Goal: Information Seeking & Learning: Find specific fact

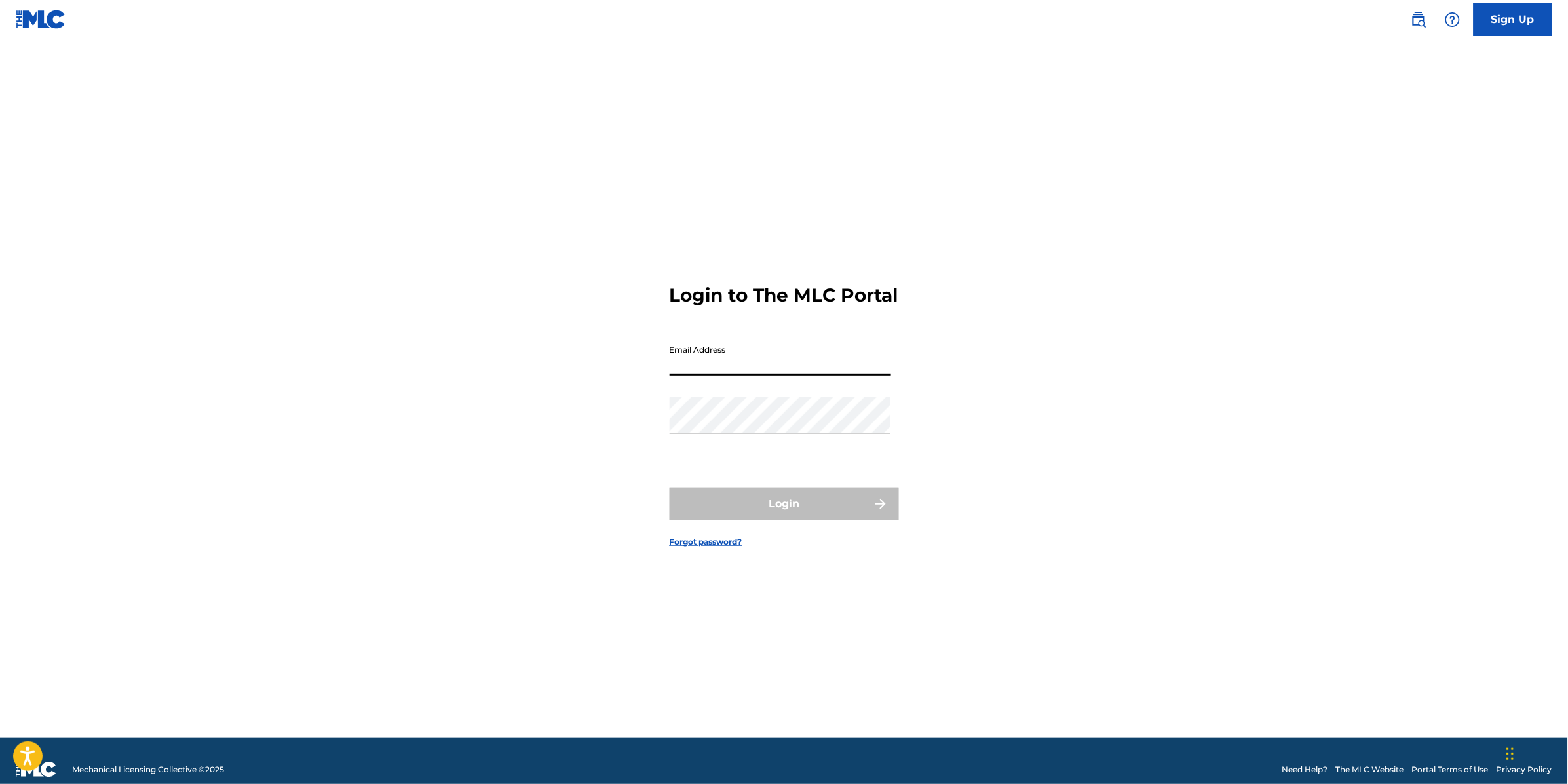
click at [730, 372] on input "Email Address" at bounding box center [780, 357] width 222 height 37
type input "[EMAIL_ADDRESS][DOMAIN_NAME]"
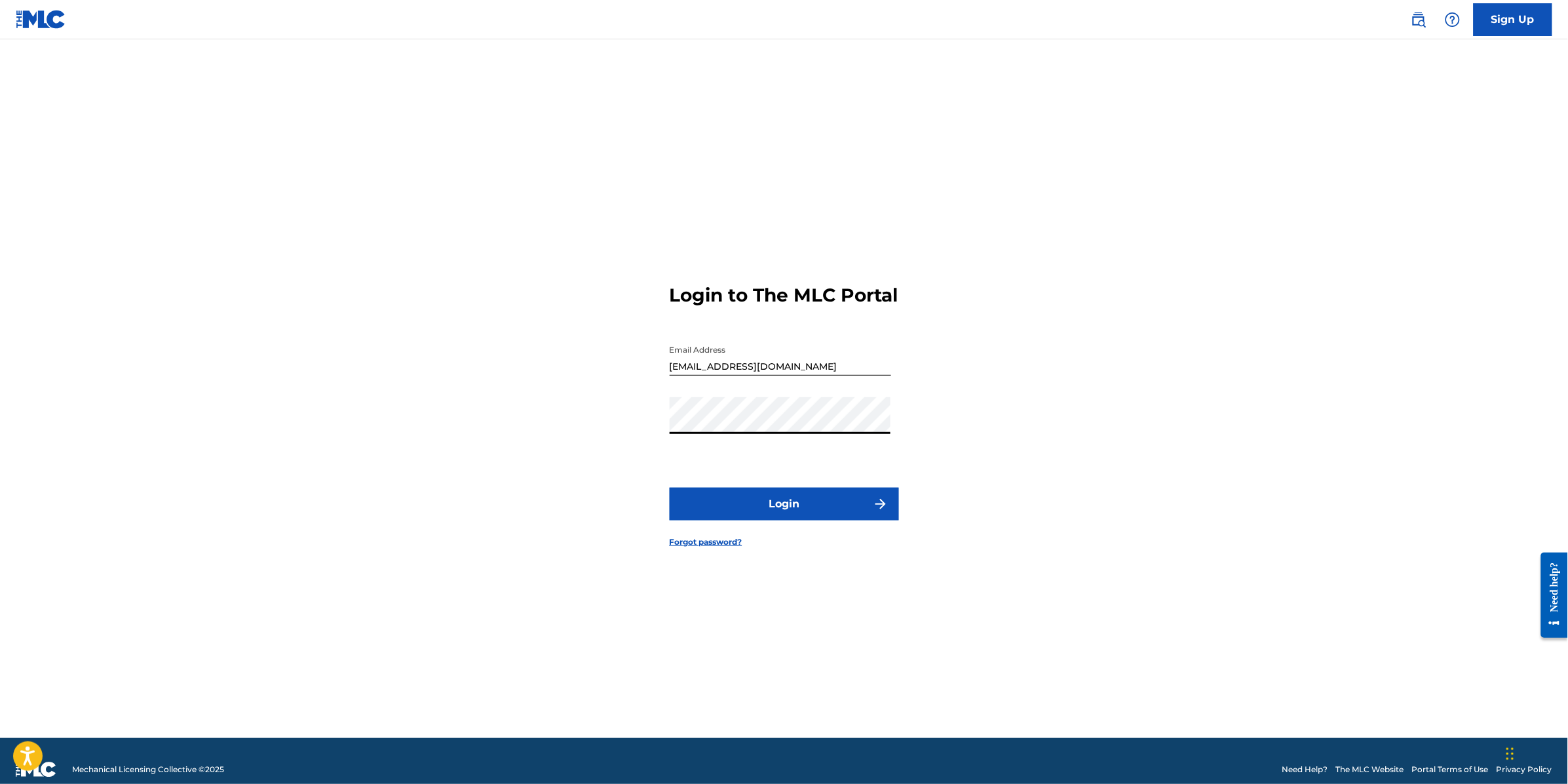
click at [670, 488] on button "Login" at bounding box center [785, 504] width 230 height 33
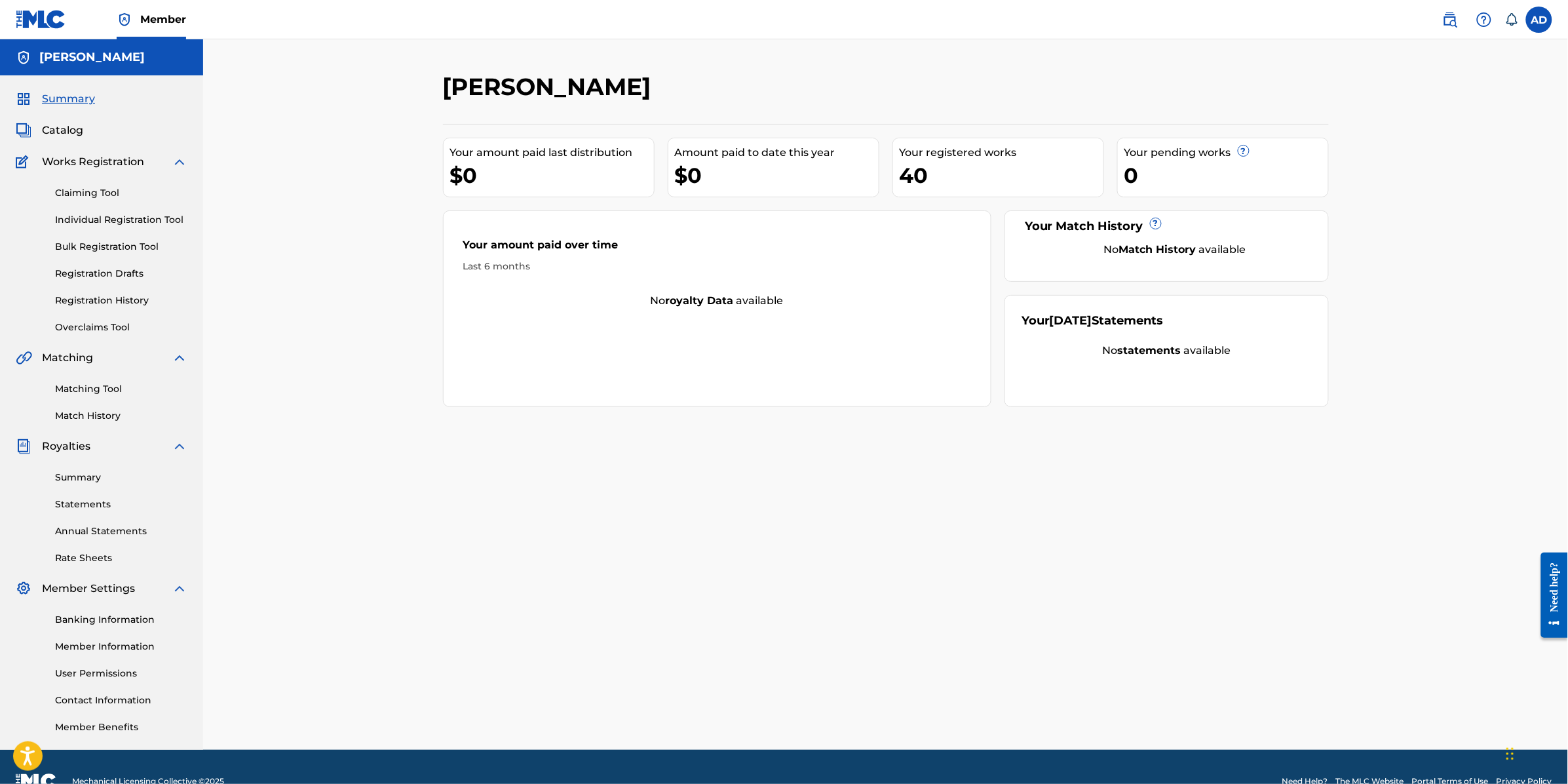
click at [77, 138] on div "Summary Catalog Works Registration Claiming Tool Individual Registration Tool B…" at bounding box center [101, 413] width 203 height 675
click at [73, 134] on span "Catalog" at bounding box center [62, 131] width 41 height 16
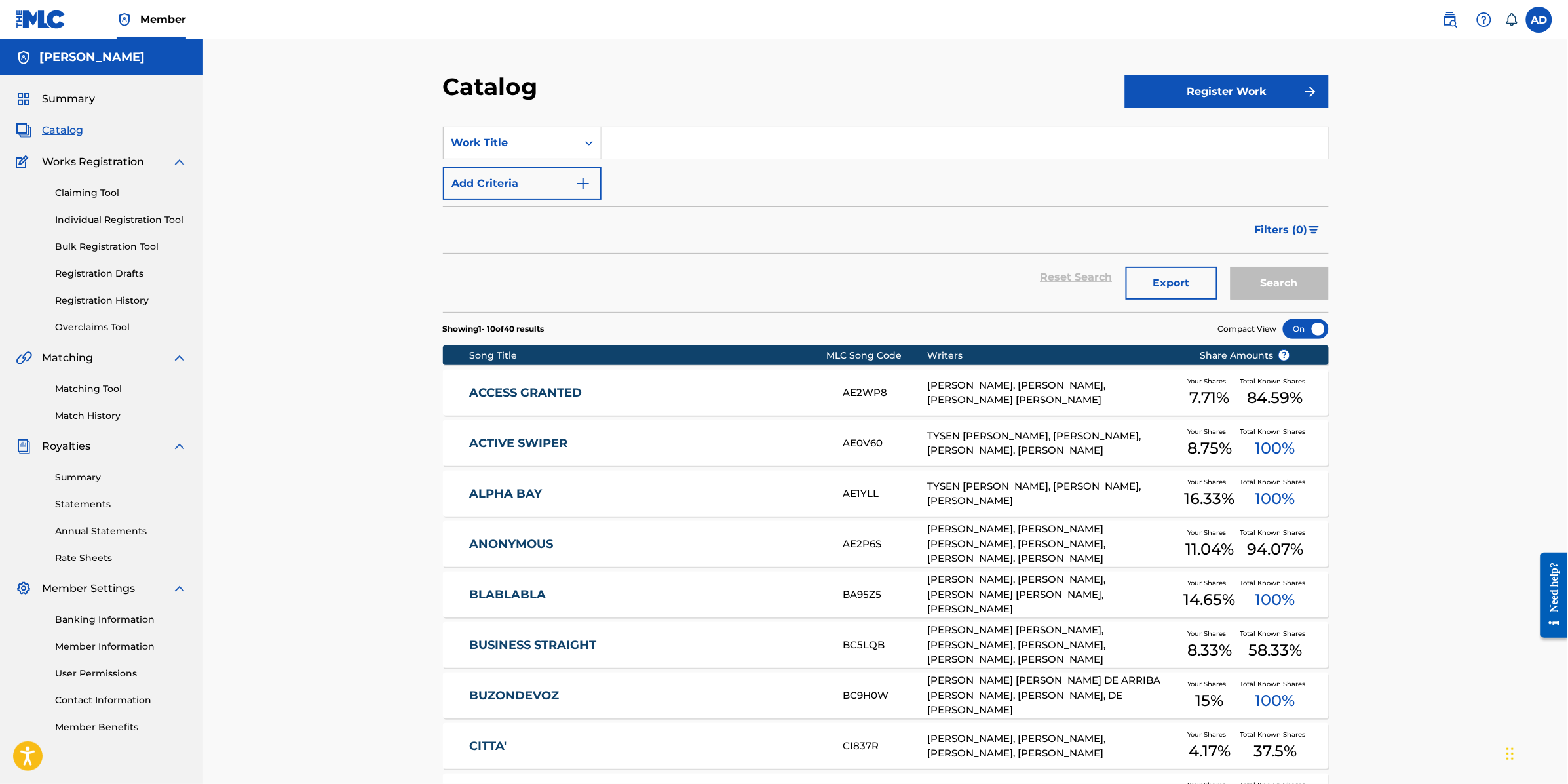
click at [643, 154] on input "Search Form" at bounding box center [965, 142] width 727 height 31
click at [1231, 267] on button "Search" at bounding box center [1280, 283] width 98 height 33
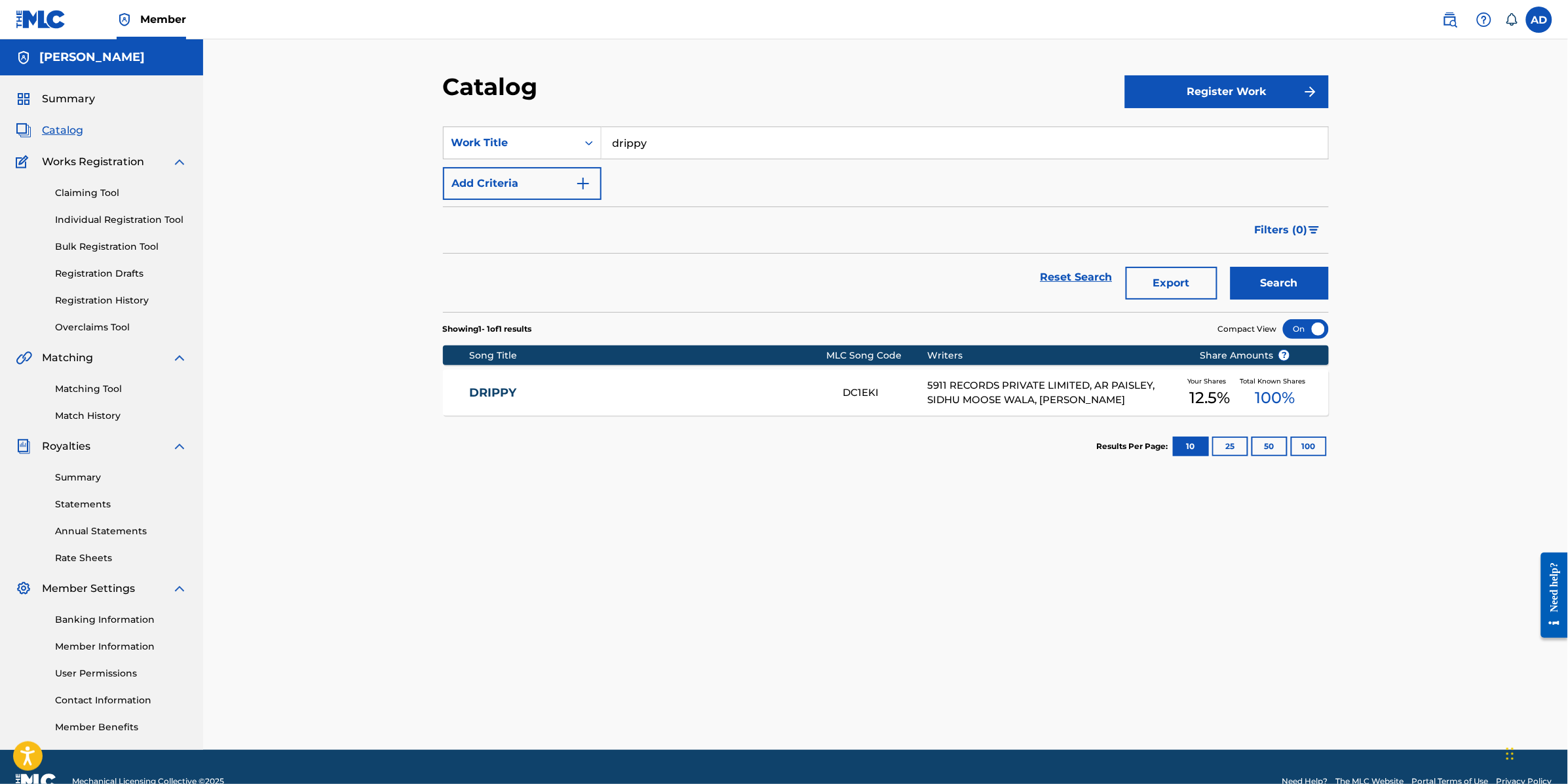
drag, startPoint x: 672, startPoint y: 149, endPoint x: 563, endPoint y: 160, distance: 109.6
click at [565, 160] on div "SearchWithCriteria97d8864d-b299-408e-9c5a-5574f675b9ac Work Title drippy Add Cr…" at bounding box center [886, 163] width 886 height 73
type input "ù"
type input "diabla"
click at [1231, 267] on button "Search" at bounding box center [1280, 283] width 98 height 33
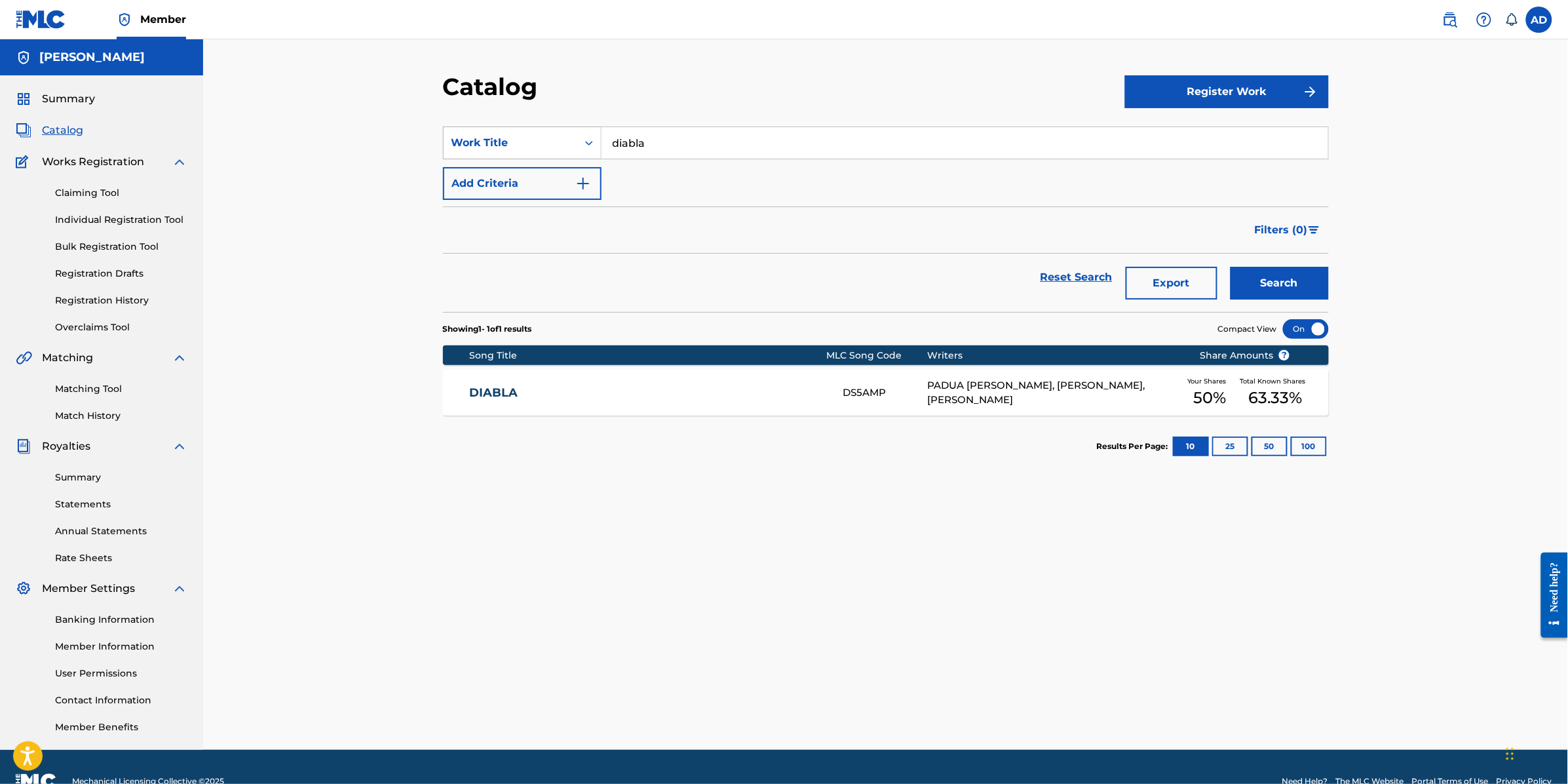
drag, startPoint x: 623, startPoint y: 144, endPoint x: 569, endPoint y: 145, distance: 54.0
click at [569, 145] on div "SearchWithCriteria97d8864d-b299-408e-9c5a-5574f675b9ac Work Title diabla" at bounding box center [886, 142] width 886 height 33
type input "lamour"
click at [1231, 267] on button "Search" at bounding box center [1280, 283] width 98 height 33
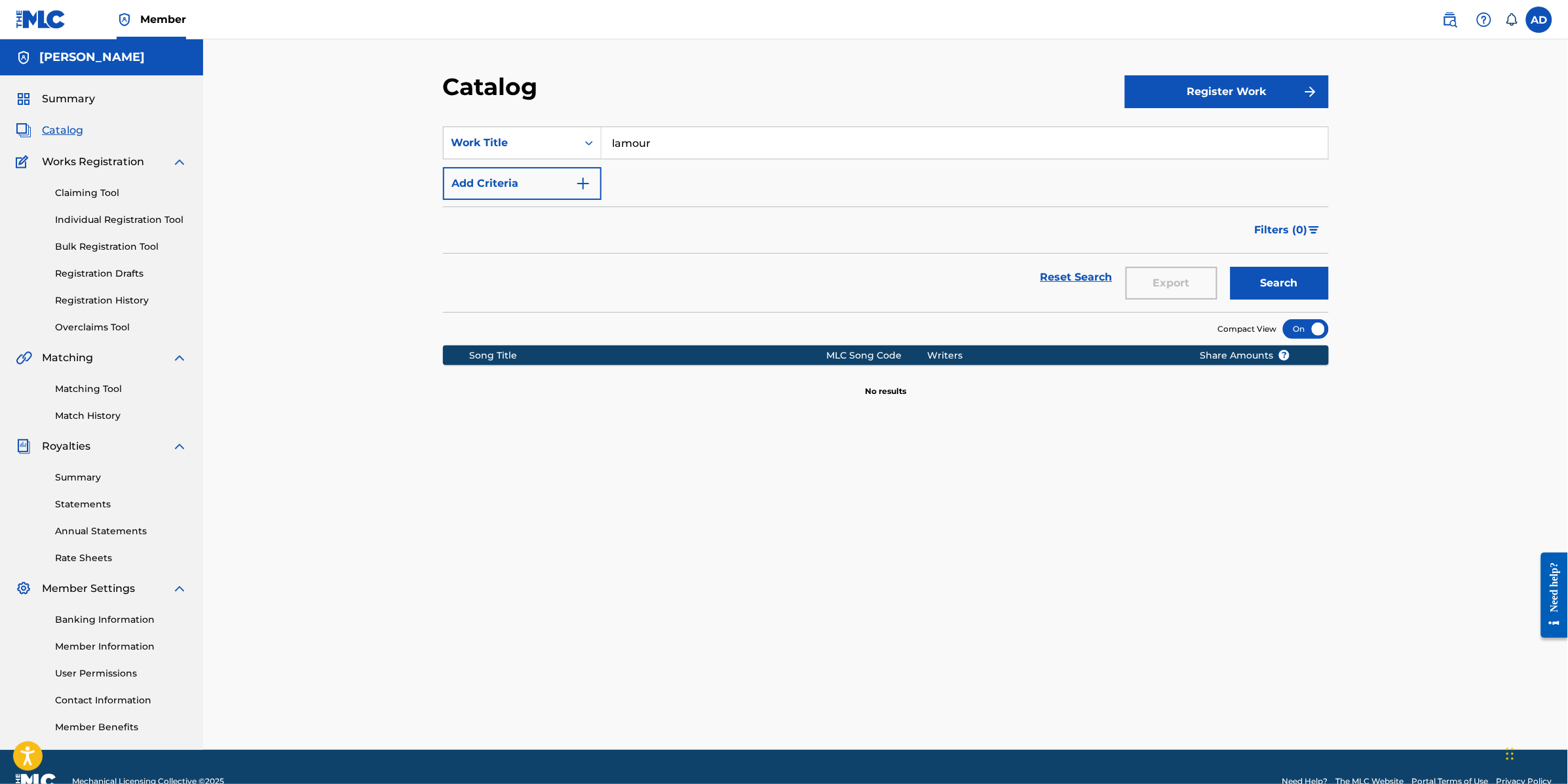
click at [103, 168] on span "Works Registration" at bounding box center [93, 162] width 102 height 16
click at [118, 158] on span "Works Registration" at bounding box center [93, 162] width 102 height 16
click at [80, 182] on div "Claiming Tool Individual Registration Tool Bulk Registration Tool Registration …" at bounding box center [101, 252] width 172 height 165
click at [80, 182] on div "Claiming Tool Individual Registration Tool Bulk Registration Tool Registration …" at bounding box center [101, 252] width 172 height 165
click at [93, 190] on link "Claiming Tool" at bounding box center [121, 192] width 133 height 13
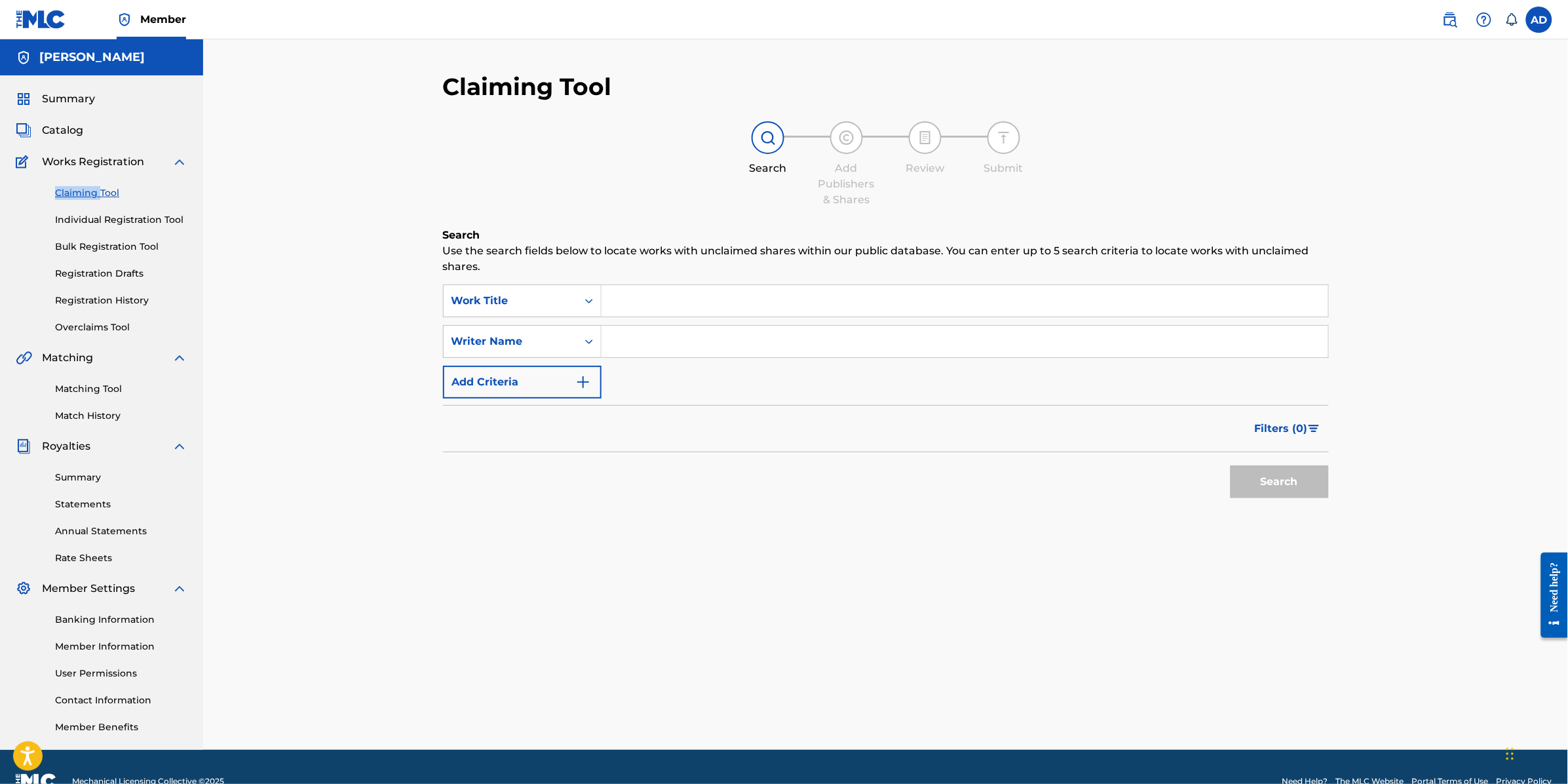
click at [56, 135] on span "Catalog" at bounding box center [62, 131] width 41 height 16
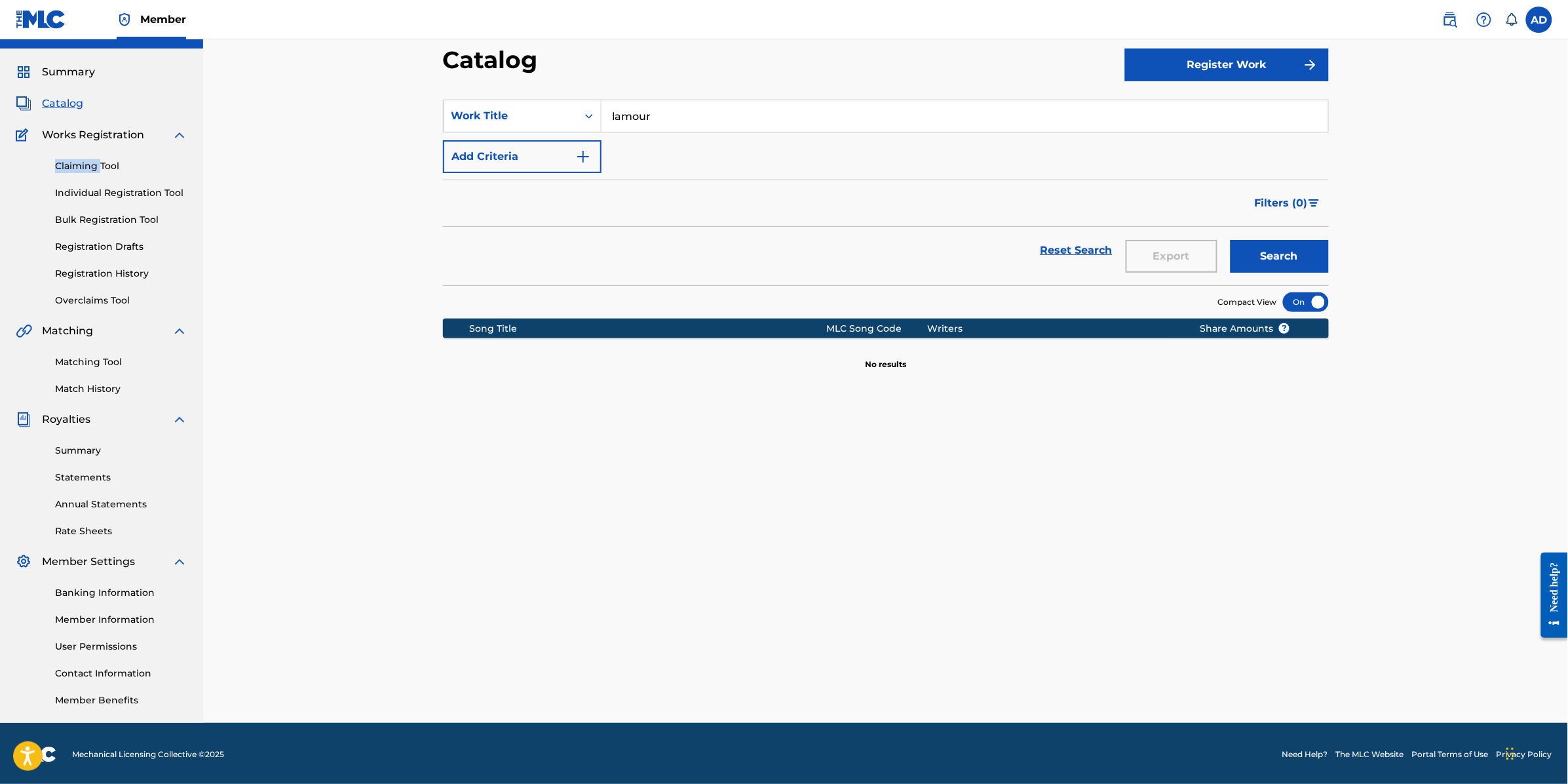
scroll to position [28, 0]
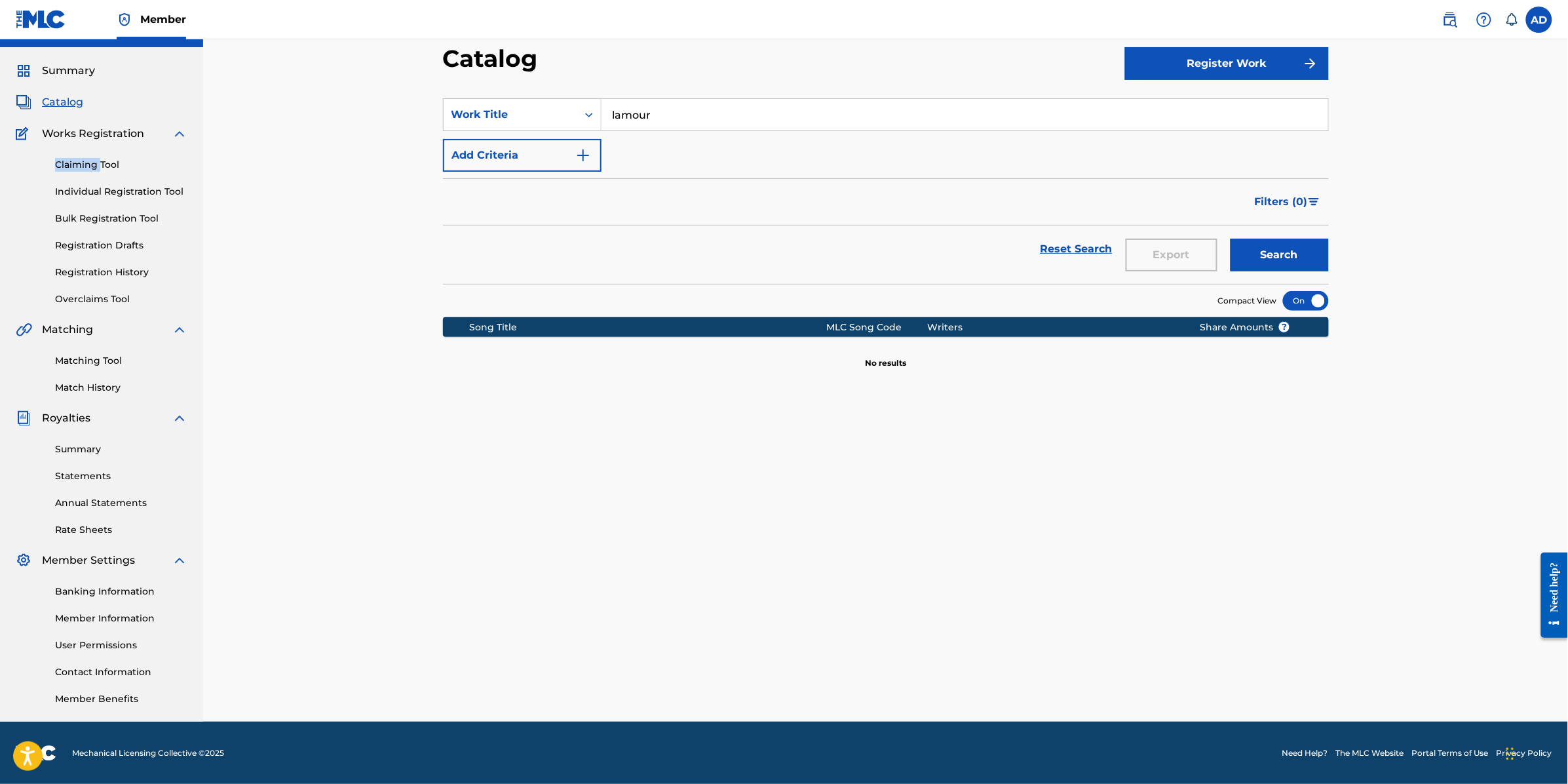
click at [76, 106] on span "Catalog" at bounding box center [62, 102] width 41 height 16
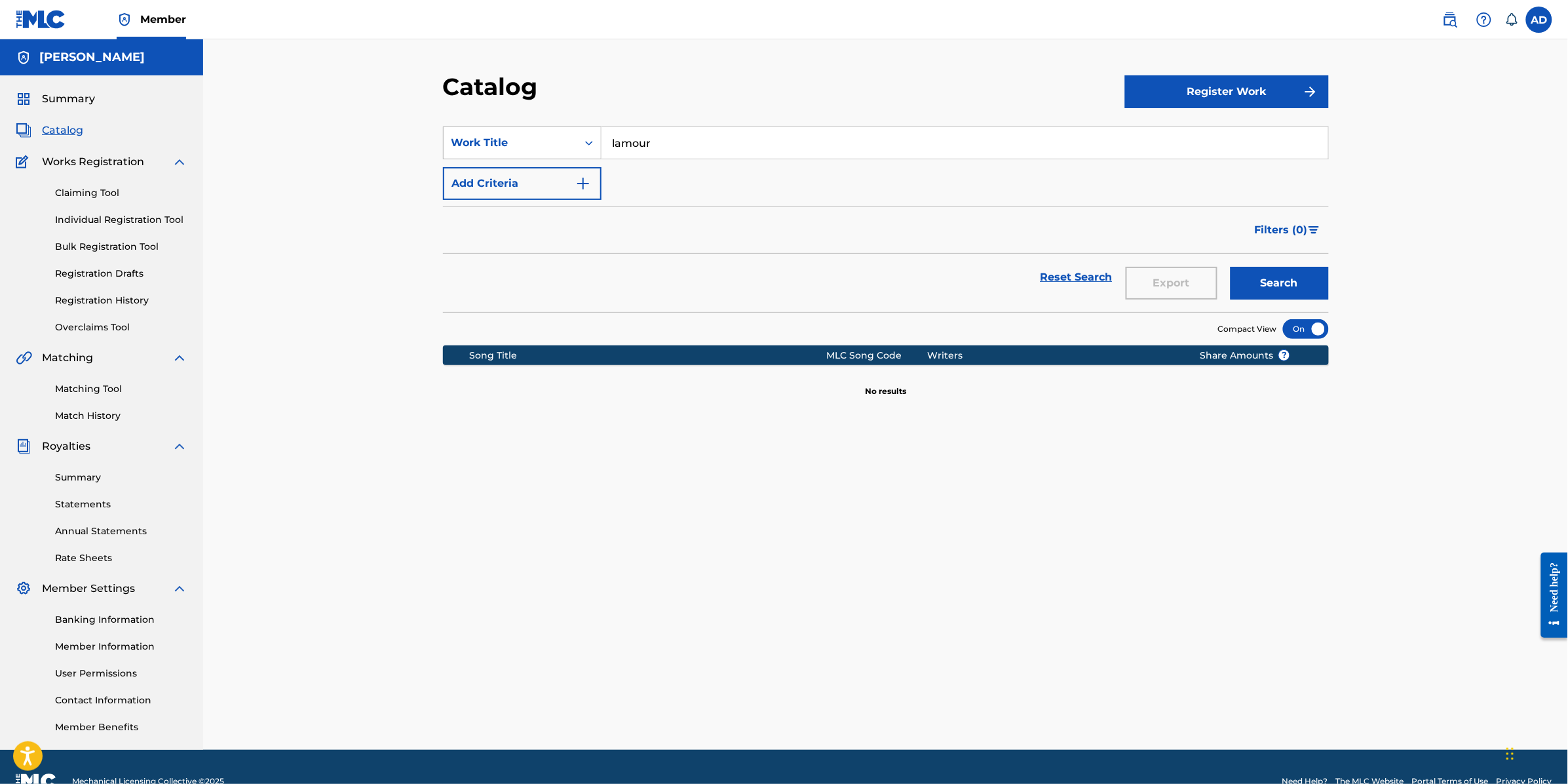
drag, startPoint x: 633, startPoint y: 145, endPoint x: 501, endPoint y: 156, distance: 132.5
click at [513, 154] on div "SearchWithCriteria97d8864d-b299-408e-9c5a-5574f675b9ac Work Title lamour" at bounding box center [886, 142] width 886 height 33
click at [66, 128] on span "Catalog" at bounding box center [62, 131] width 41 height 16
click at [1216, 93] on button "Register Work" at bounding box center [1227, 92] width 204 height 33
drag, startPoint x: 1464, startPoint y: 225, endPoint x: 1151, endPoint y: 174, distance: 317.1
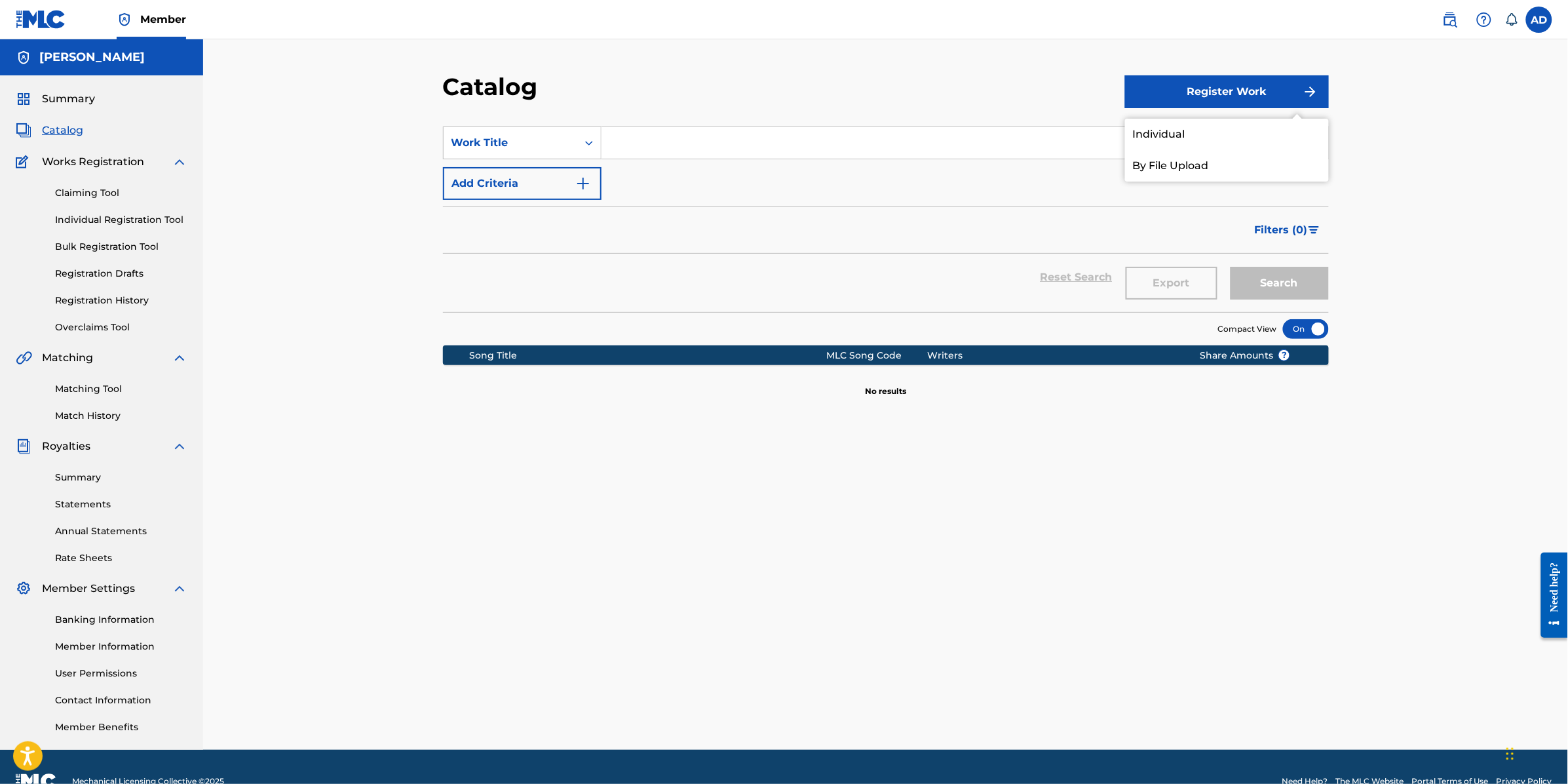
click at [1446, 221] on div "Catalog Register Work Individual By File Upload SearchWithCriteria97d8864d-b299…" at bounding box center [885, 394] width 1365 height 710
click at [47, 96] on span "Summary" at bounding box center [69, 99] width 53 height 16
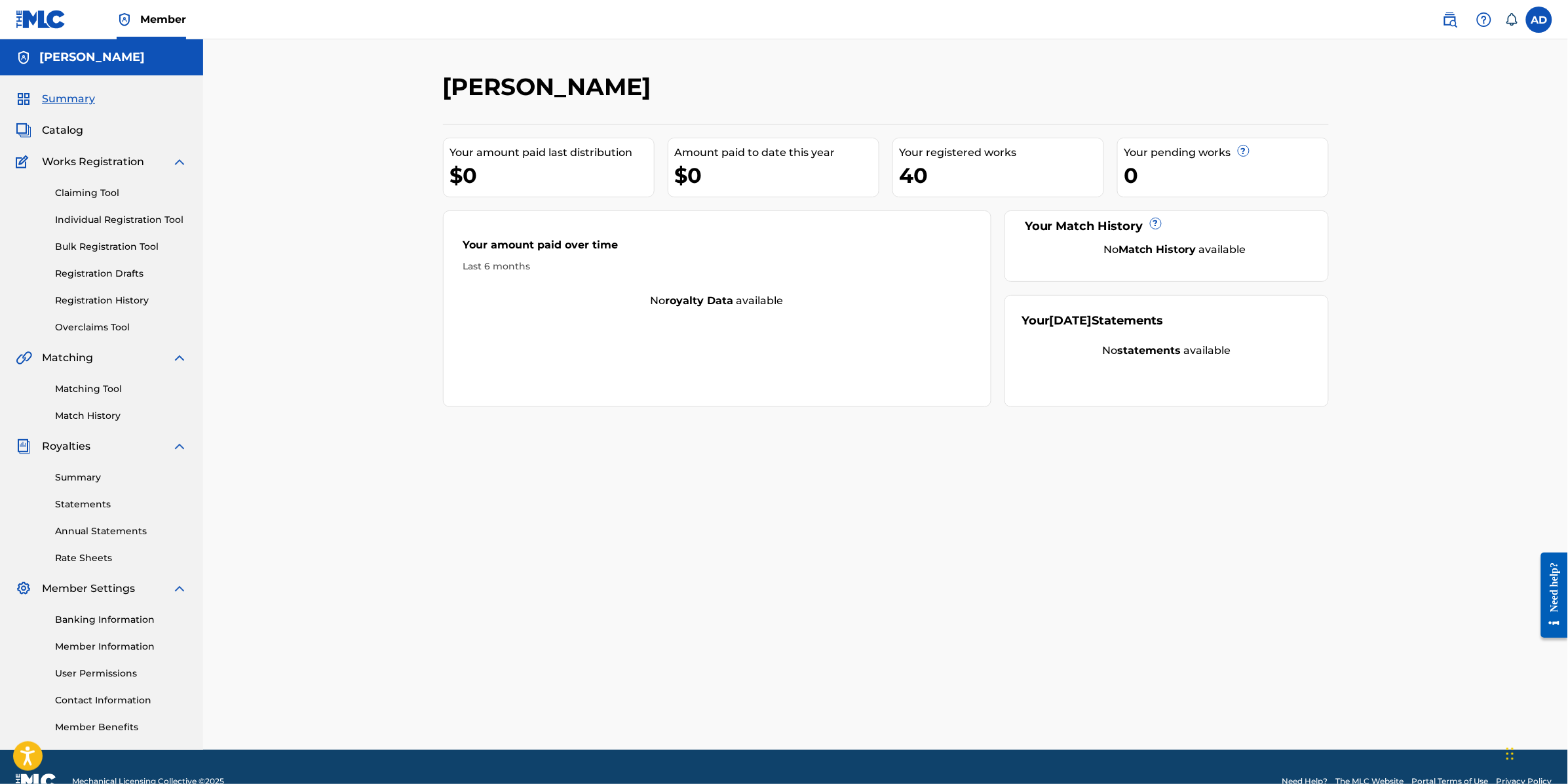
click at [56, 129] on span "Catalog" at bounding box center [62, 131] width 41 height 16
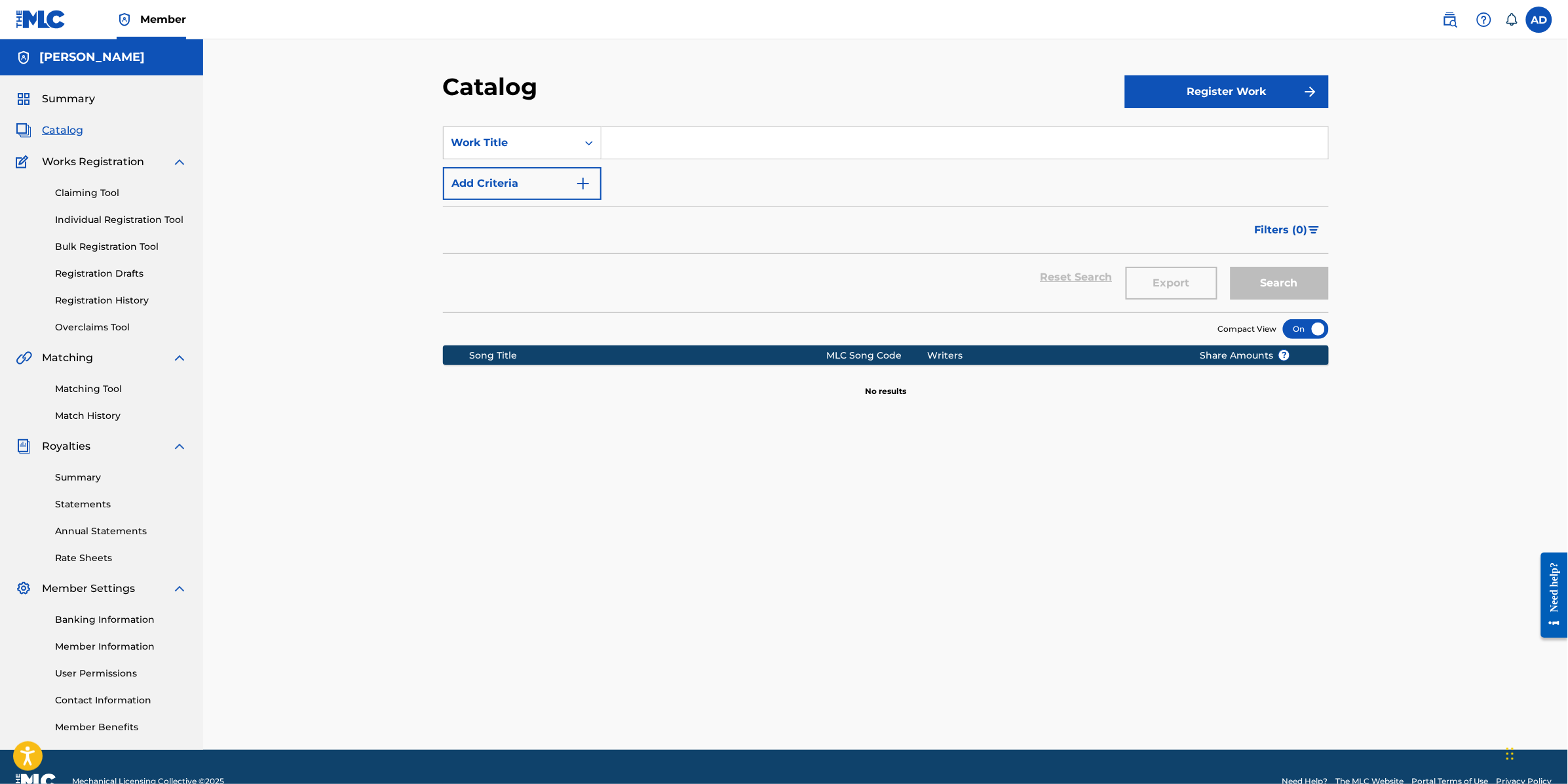
click at [62, 125] on span "Catalog" at bounding box center [62, 131] width 41 height 16
click at [605, 154] on input "Search Form" at bounding box center [965, 142] width 727 height 31
click at [578, 148] on div "Search Form" at bounding box center [589, 142] width 24 height 24
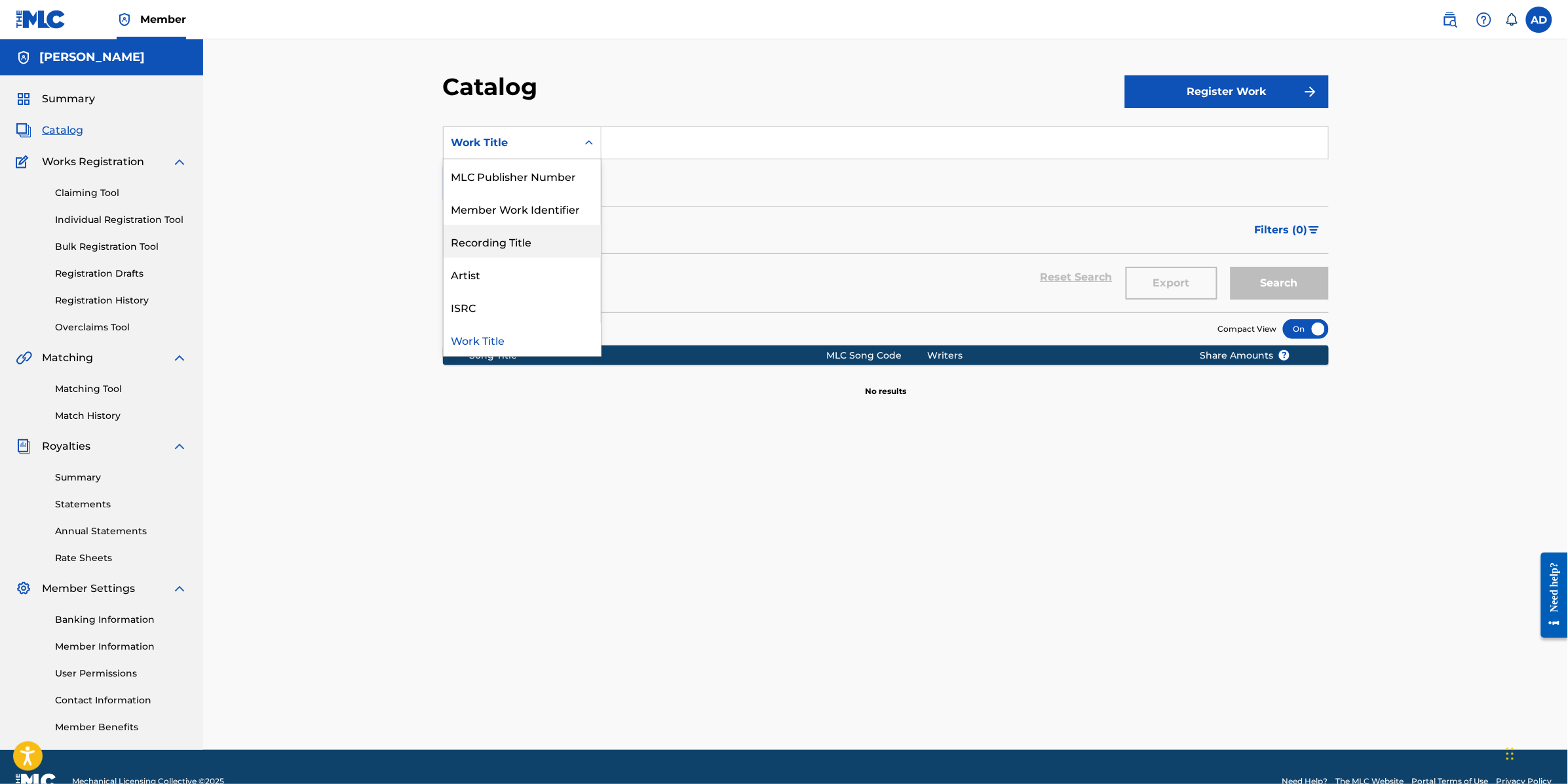
click at [659, 113] on section "SearchWithCriteria97d8864d-b299-408e-9c5a-5574f675b9ac 12 results available. Us…" at bounding box center [886, 211] width 886 height 201
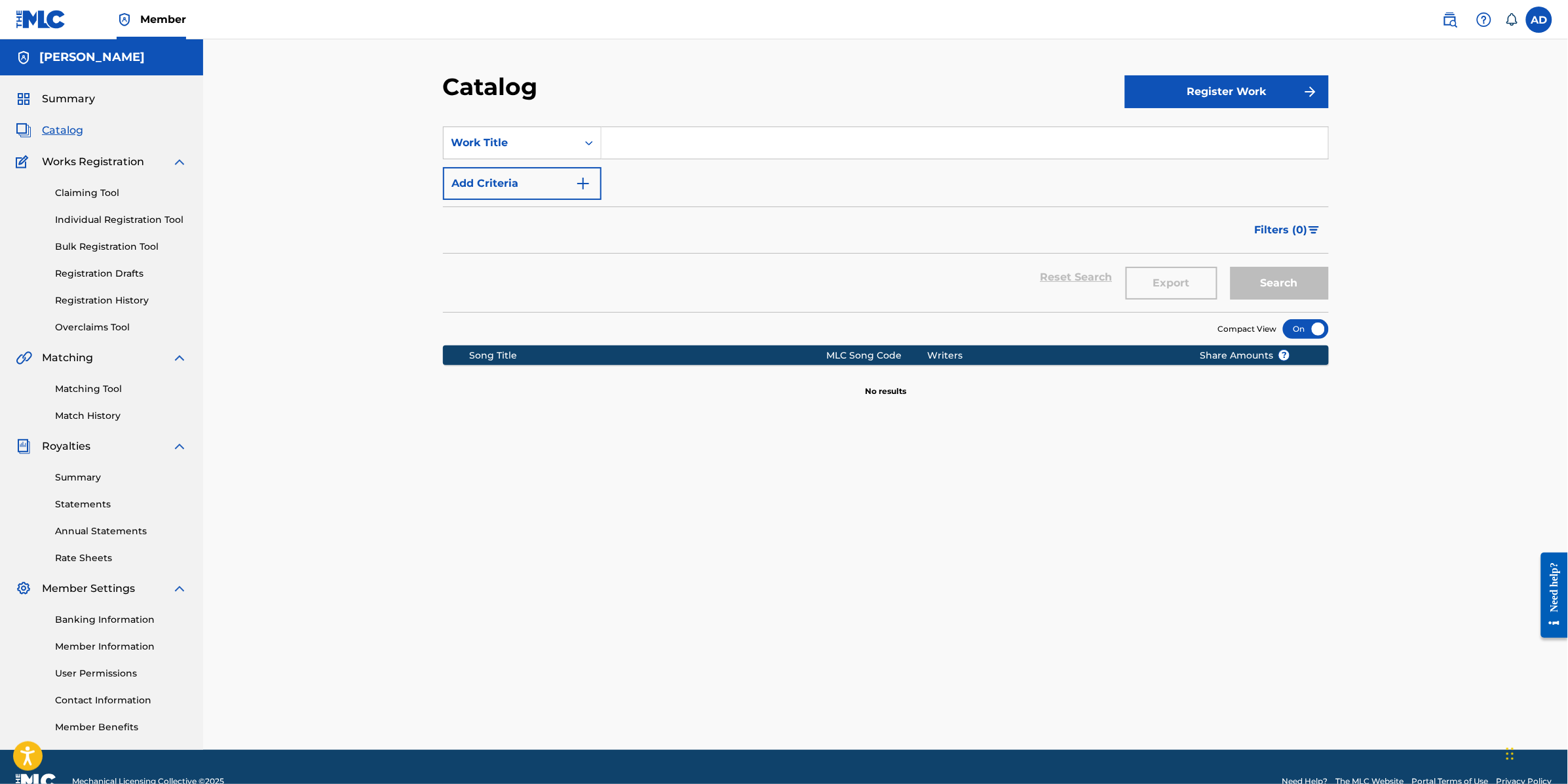
click at [543, 162] on div "SearchWithCriteria97d8864d-b299-408e-9c5a-5574f675b9ac Work Title Add Criteria" at bounding box center [886, 163] width 886 height 73
click at [538, 169] on button "Add Criteria" at bounding box center [522, 183] width 158 height 33
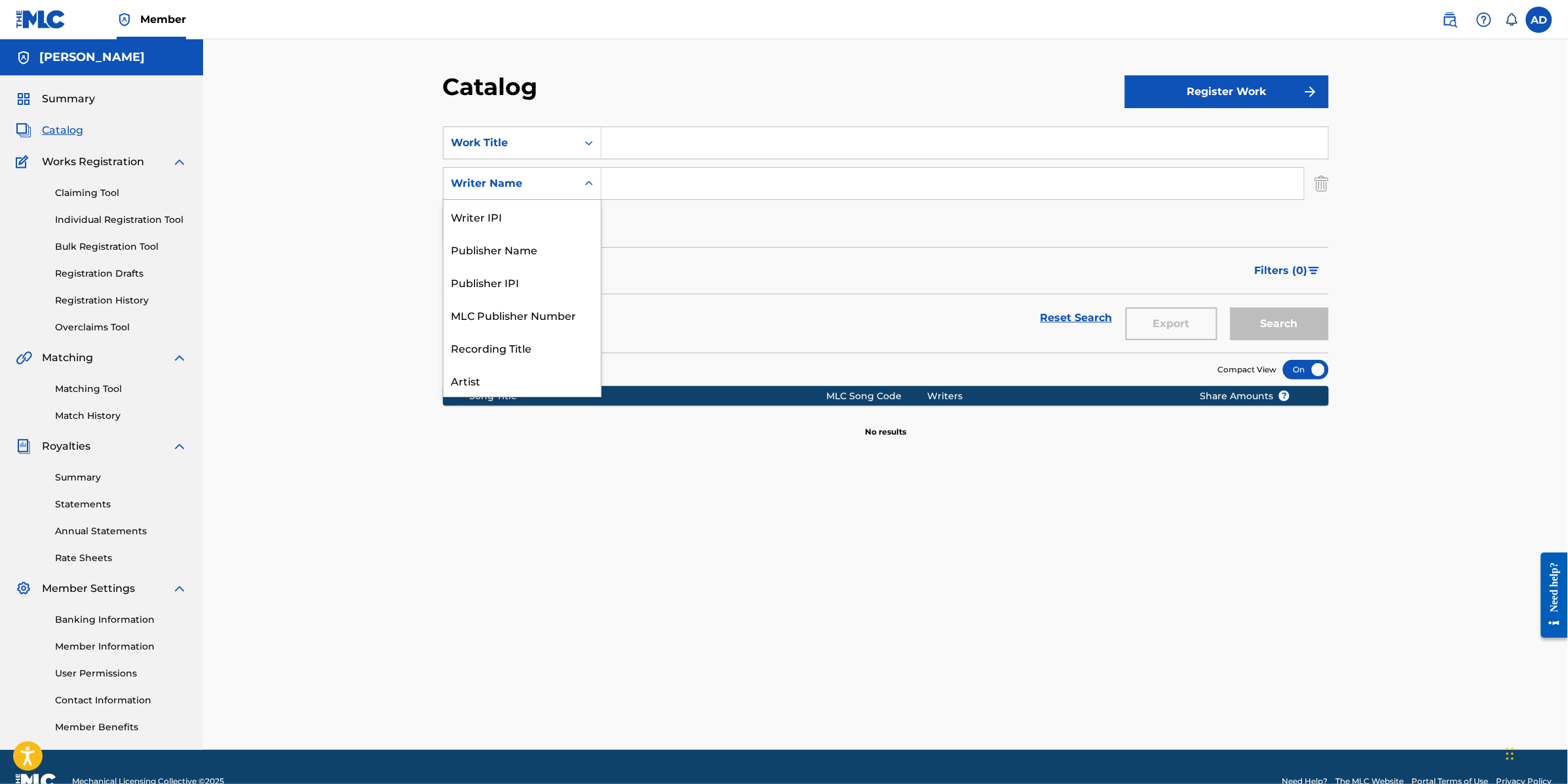
click at [595, 193] on div "Search Form" at bounding box center [589, 183] width 24 height 24
click at [512, 381] on div "Writer Name" at bounding box center [522, 380] width 158 height 33
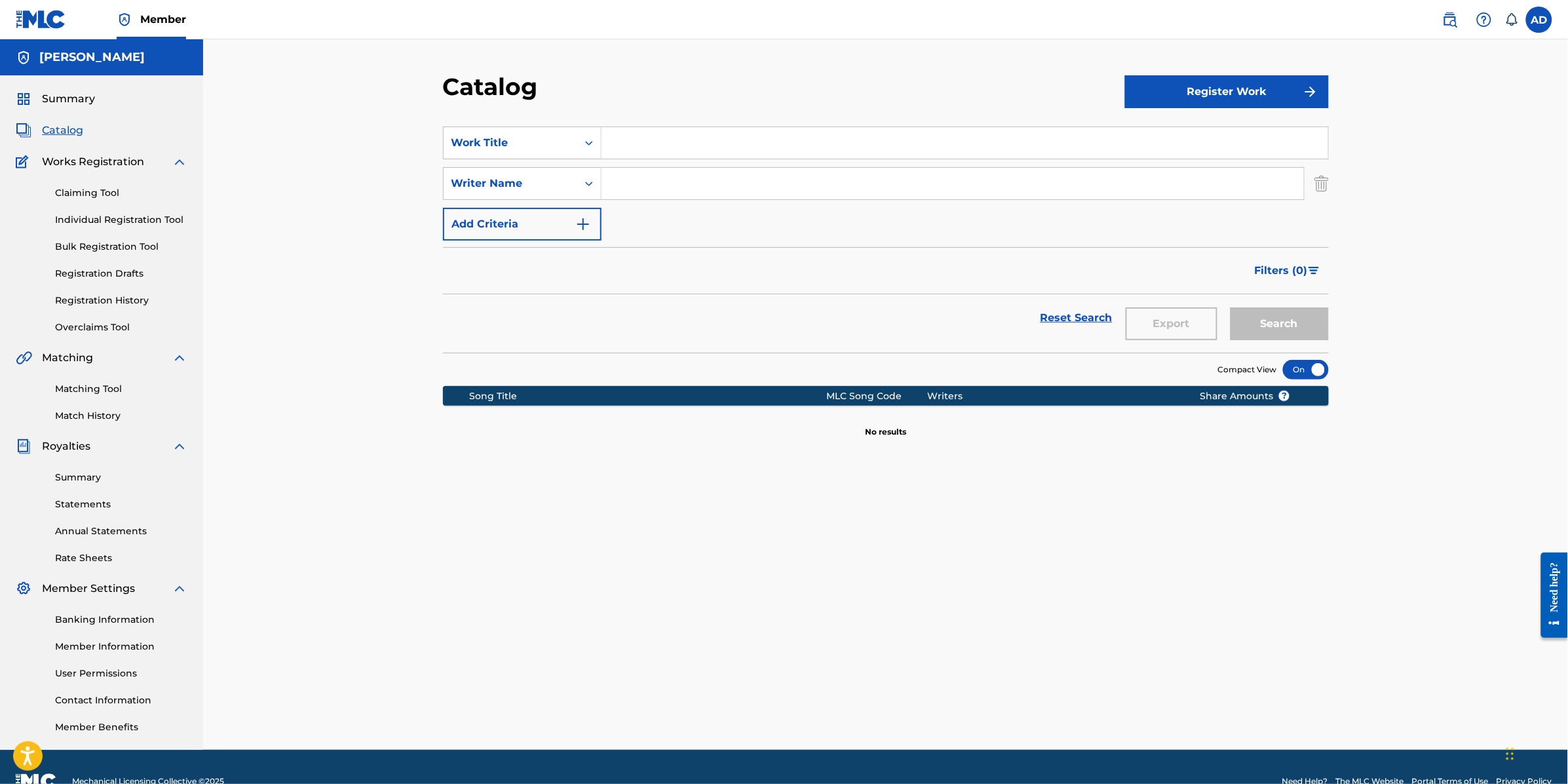
click at [630, 172] on input "Search Form" at bounding box center [953, 183] width 703 height 31
type input "[PERSON_NAME]"
click at [1231, 307] on button "Search" at bounding box center [1280, 323] width 98 height 33
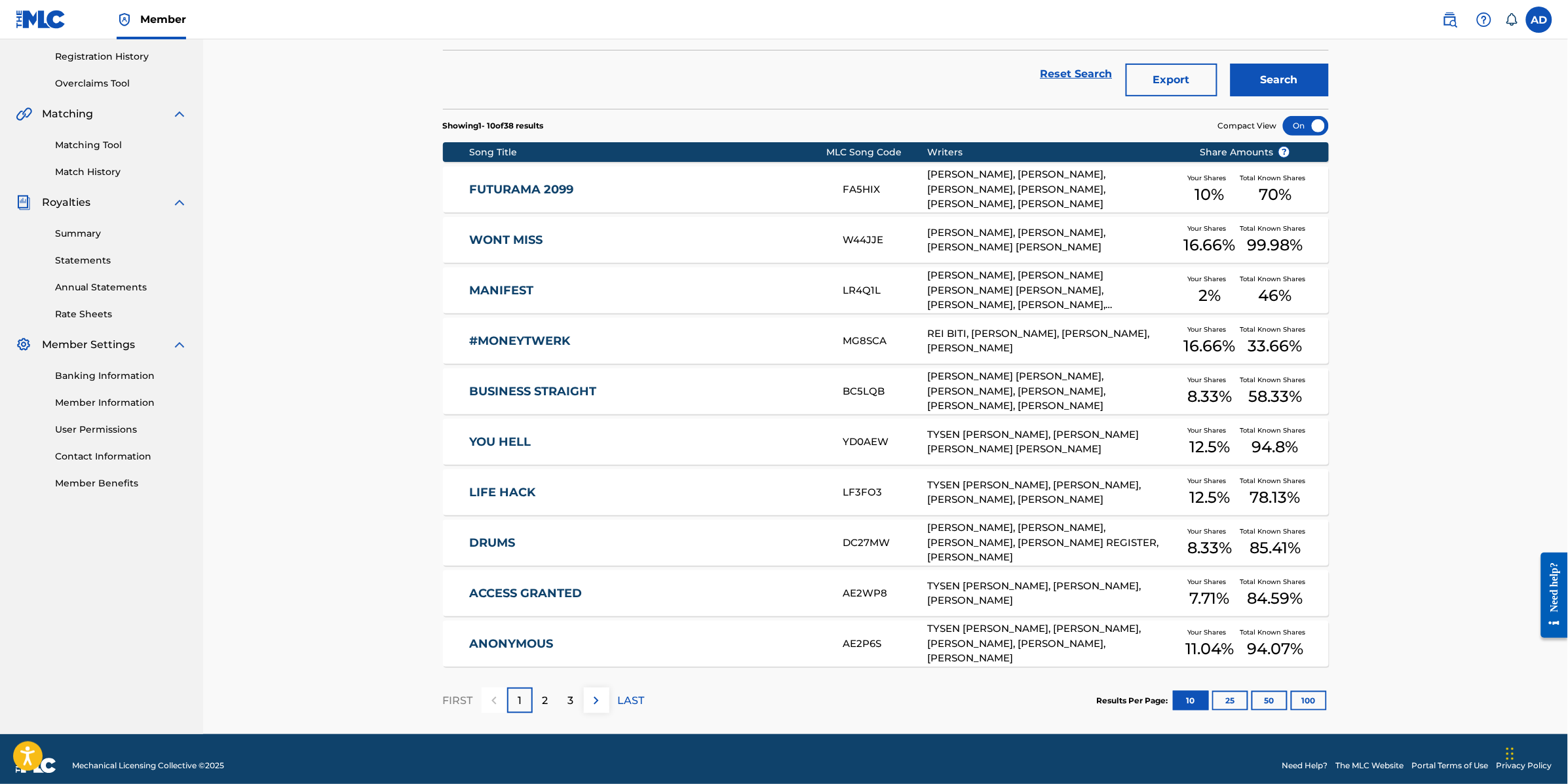
scroll to position [246, 0]
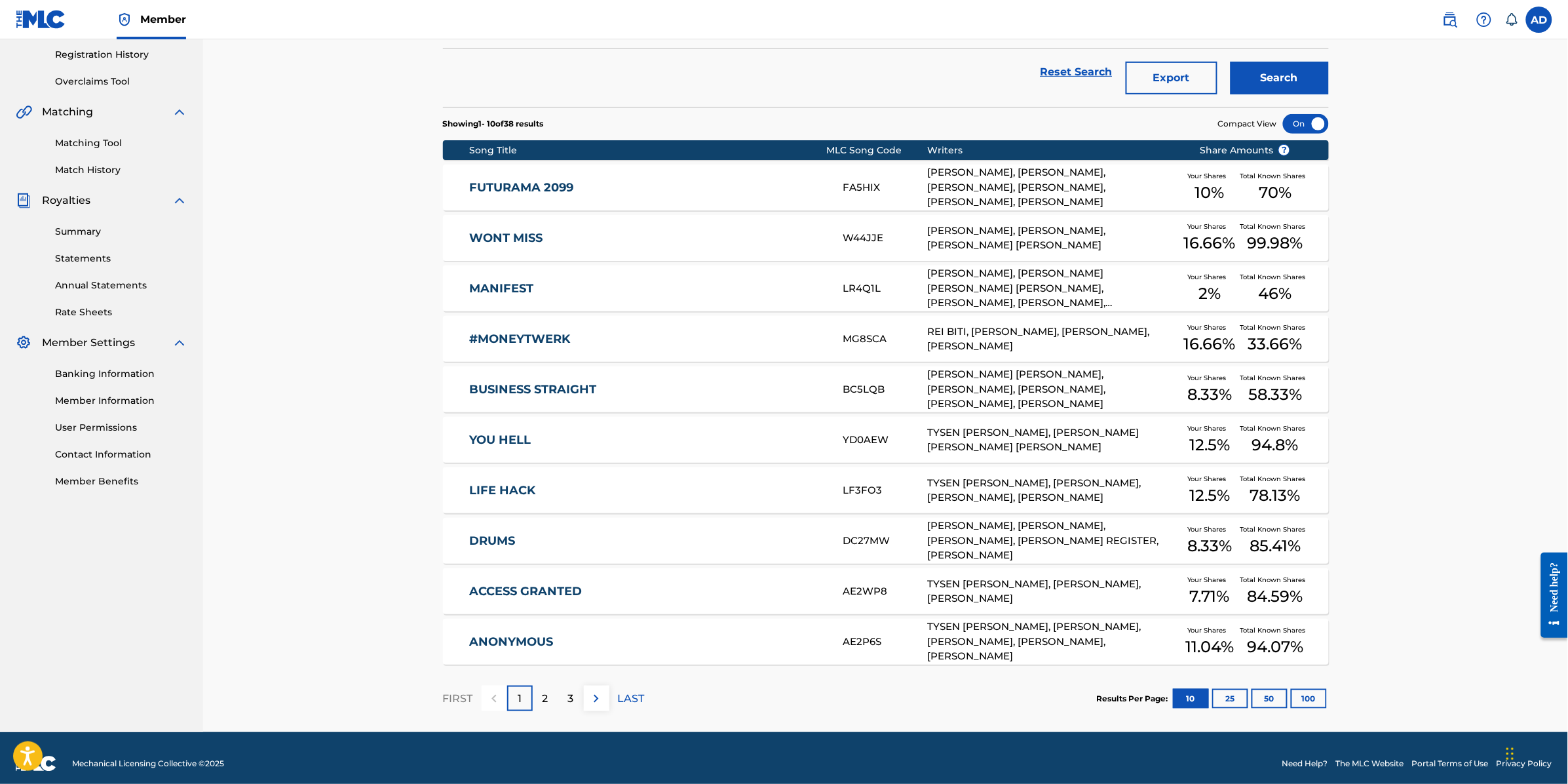
click at [536, 693] on div "2" at bounding box center [546, 698] width 26 height 26
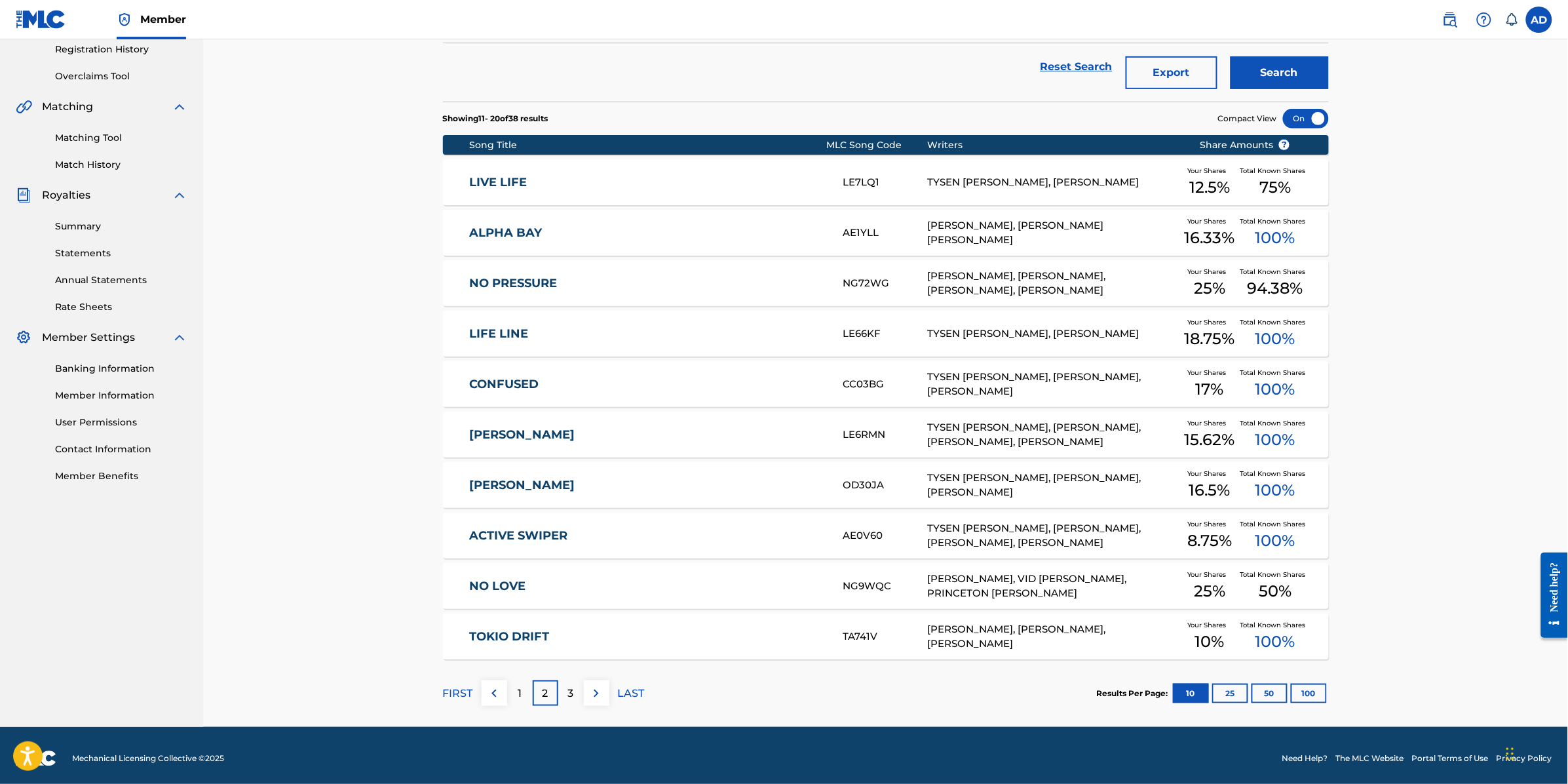
scroll to position [257, 0]
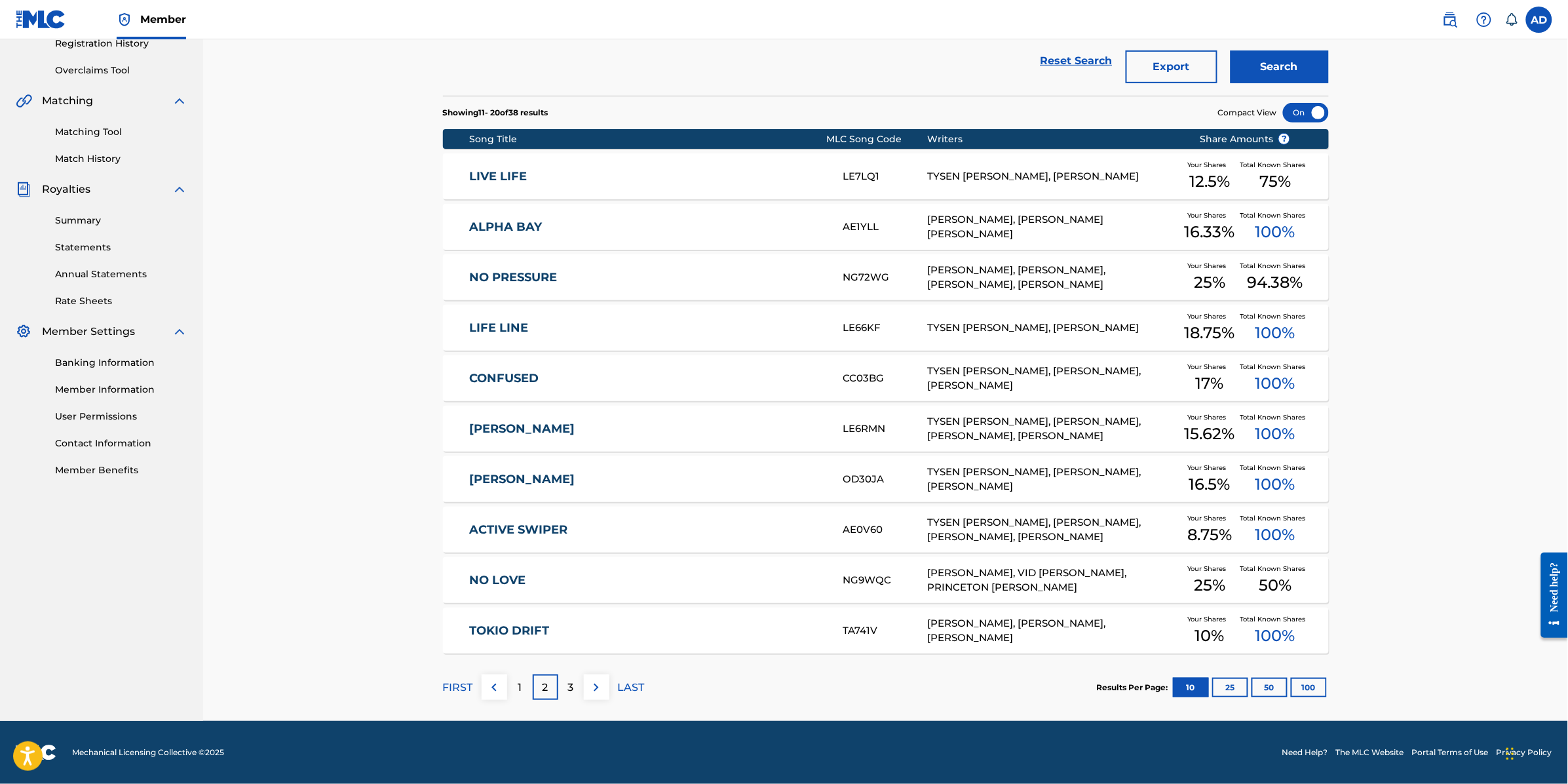
click at [567, 689] on div "3" at bounding box center [570, 687] width 26 height 26
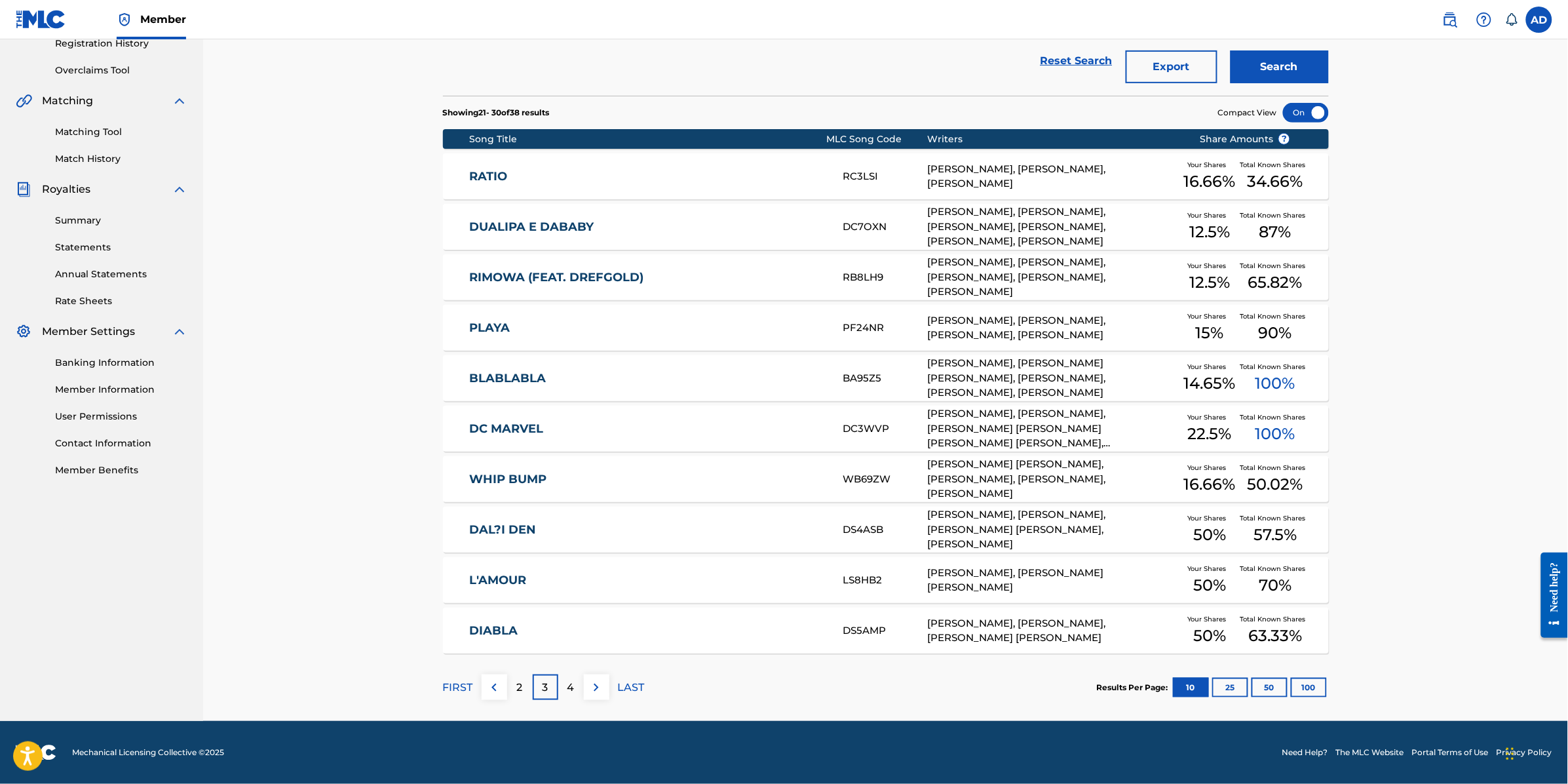
click at [564, 687] on div "4" at bounding box center [570, 687] width 26 height 26
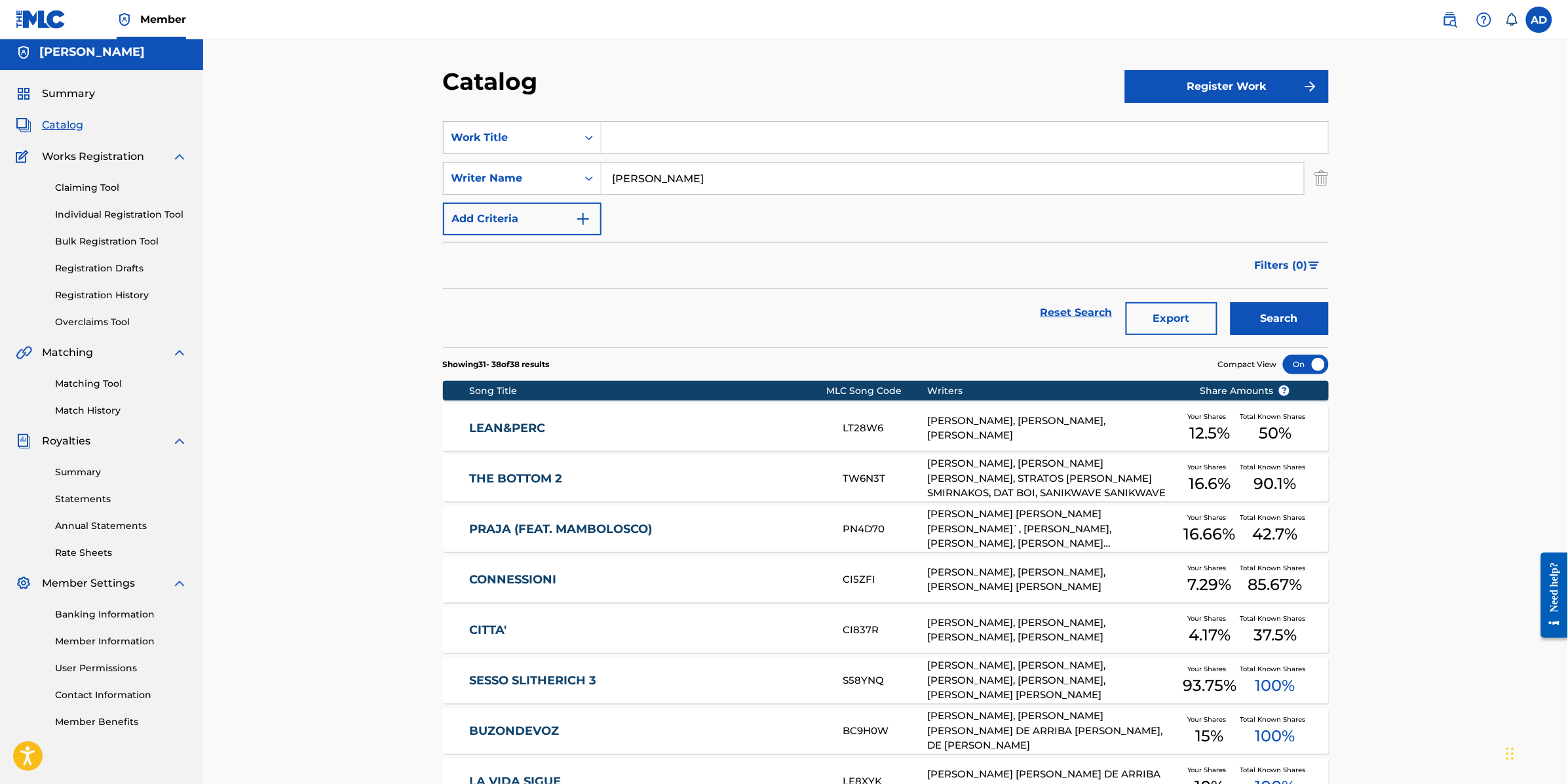
scroll to position [0, 0]
